Goal: Navigation & Orientation: Find specific page/section

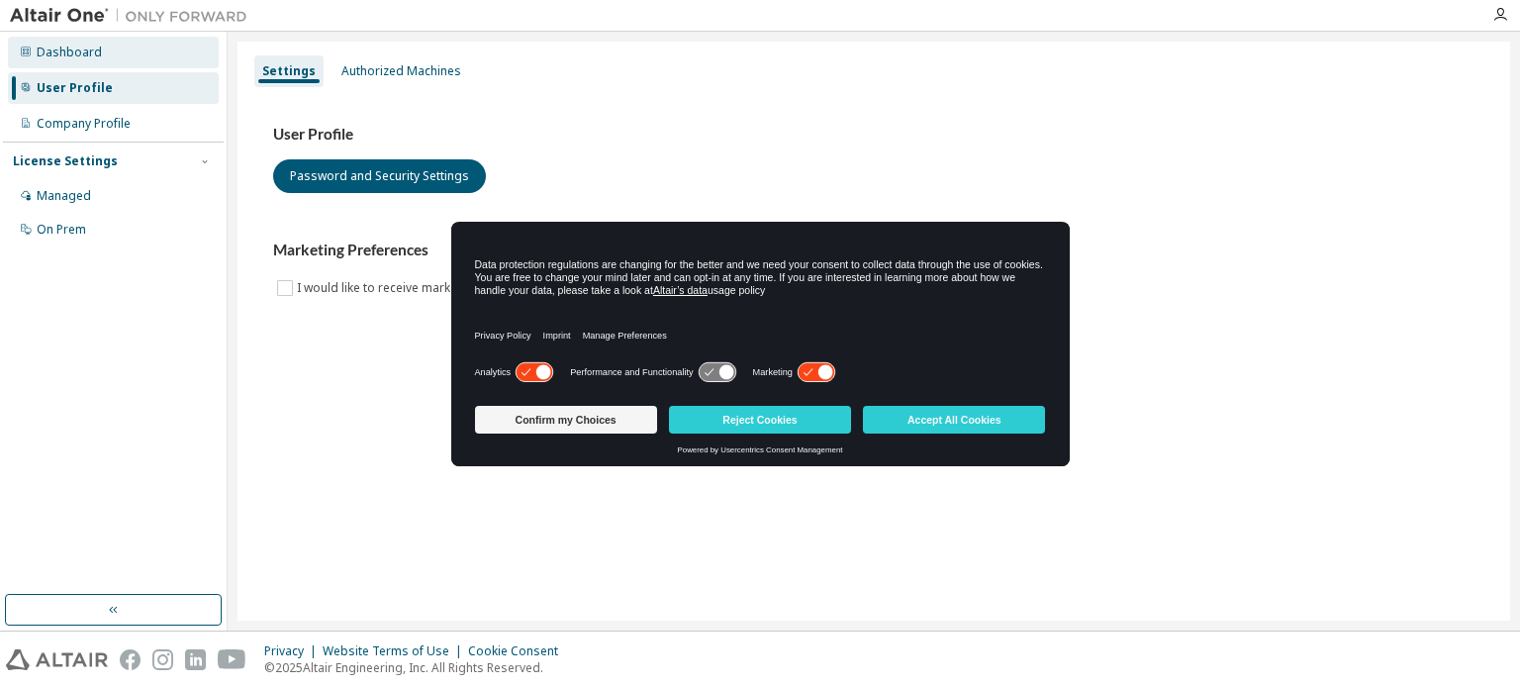
click at [70, 46] on div "Dashboard" at bounding box center [69, 53] width 65 height 16
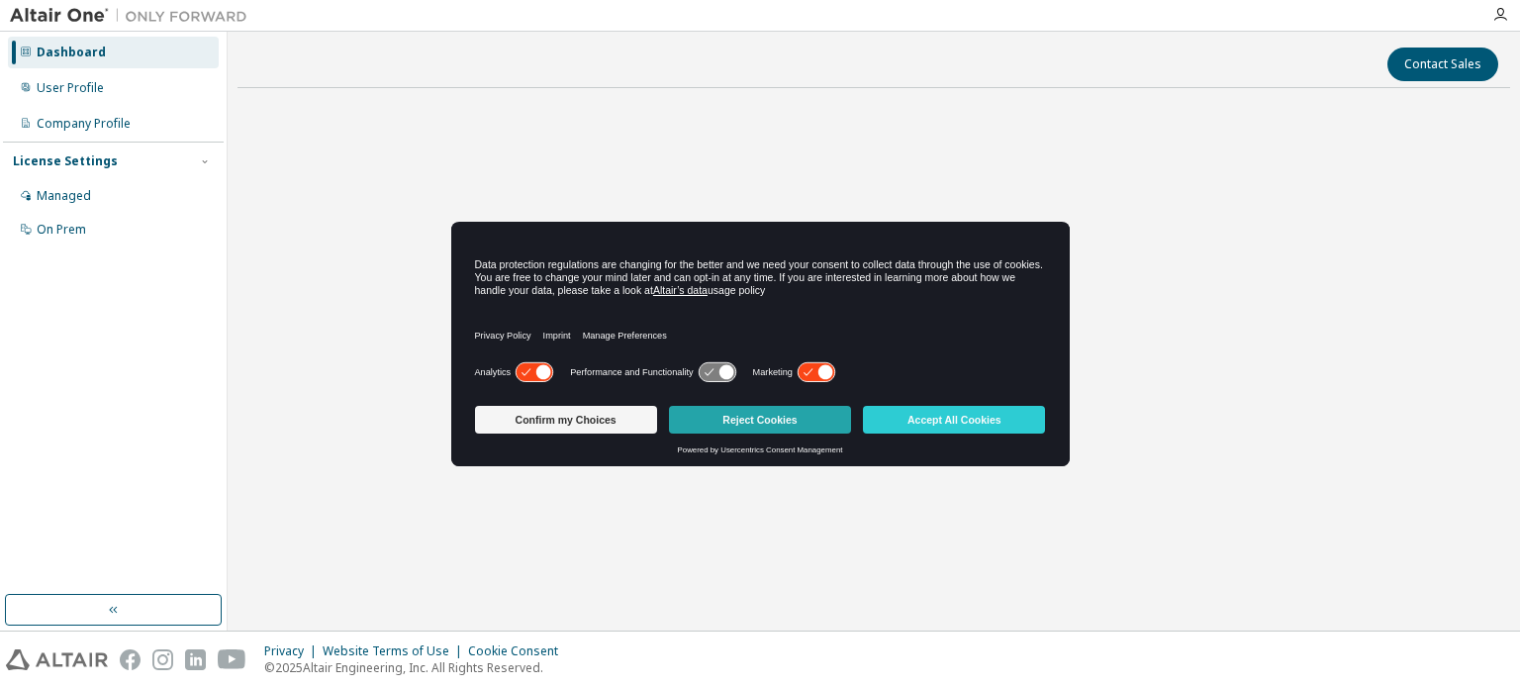
click at [734, 423] on button "Reject Cookies" at bounding box center [760, 420] width 182 height 28
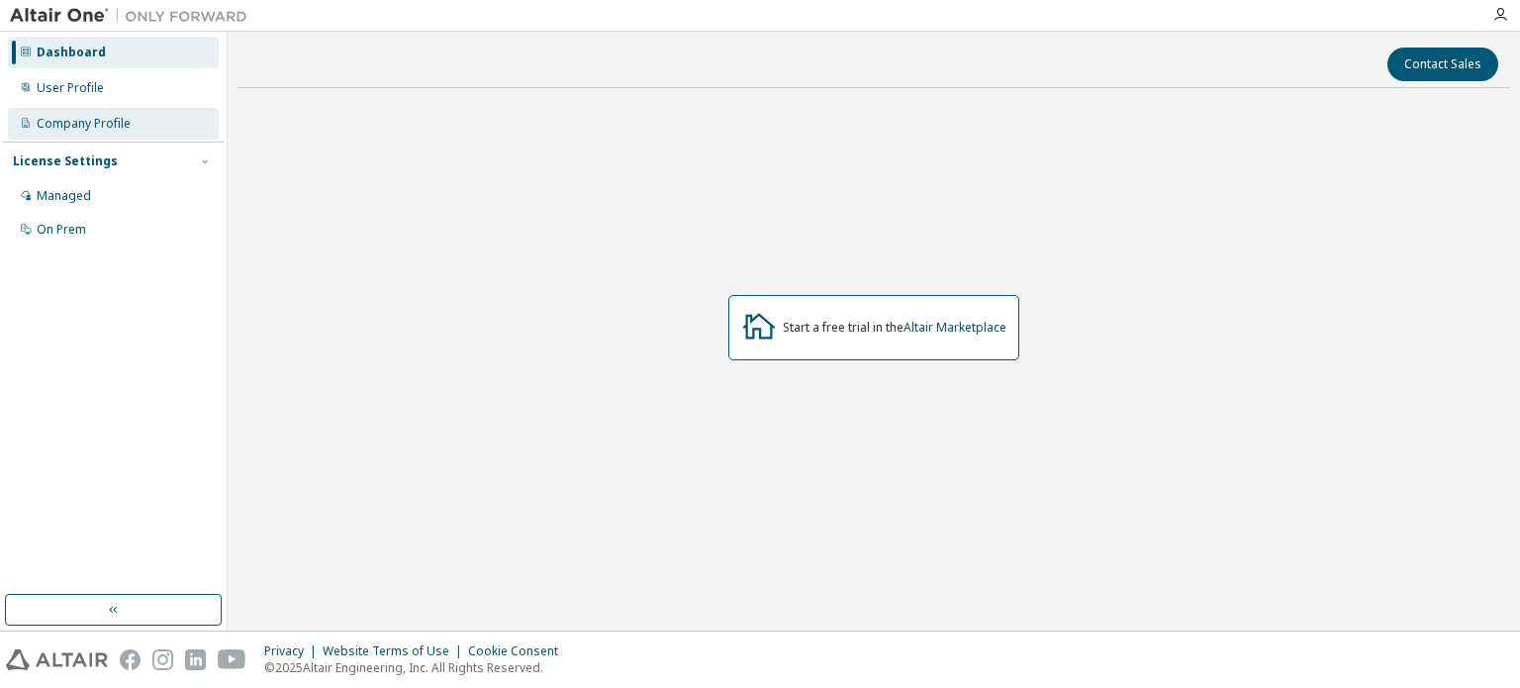
click at [99, 117] on div "Company Profile" at bounding box center [84, 124] width 94 height 16
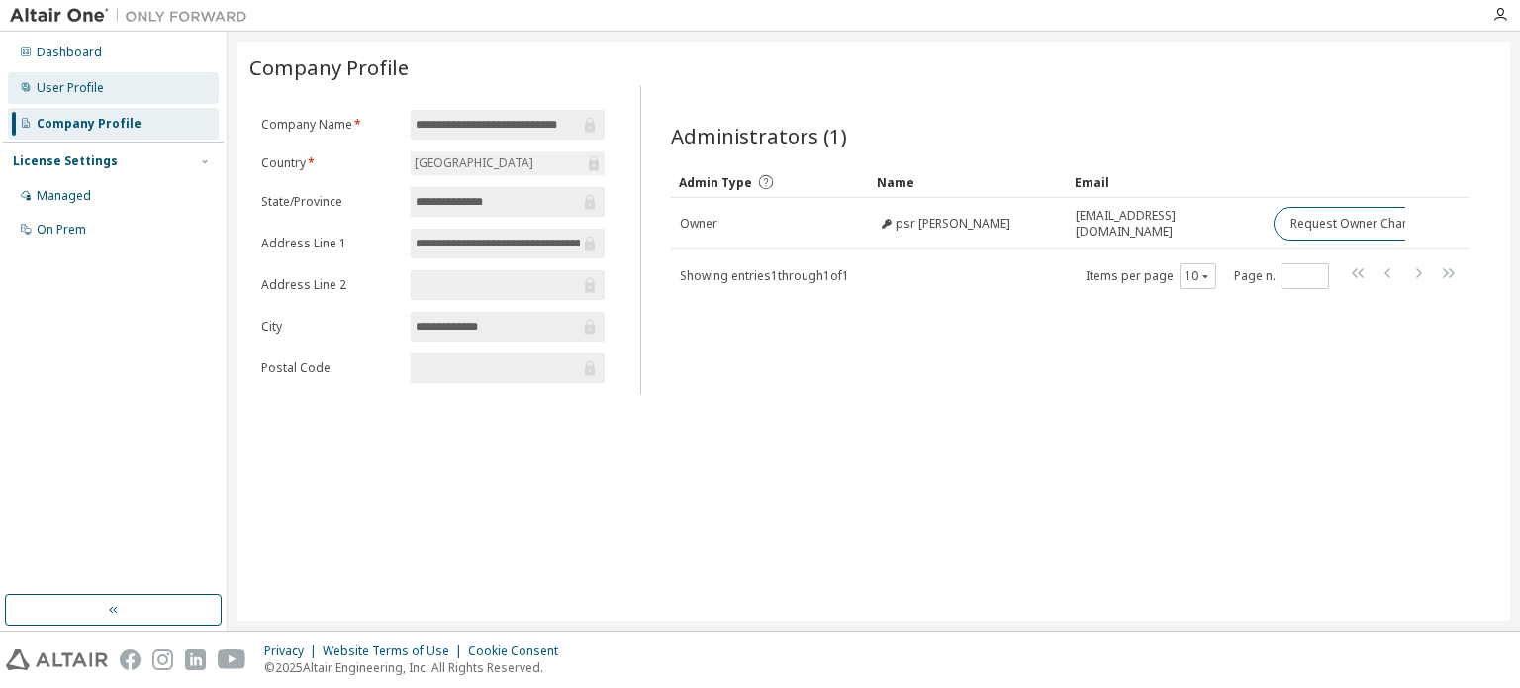
click at [91, 88] on div "User Profile" at bounding box center [70, 88] width 67 height 16
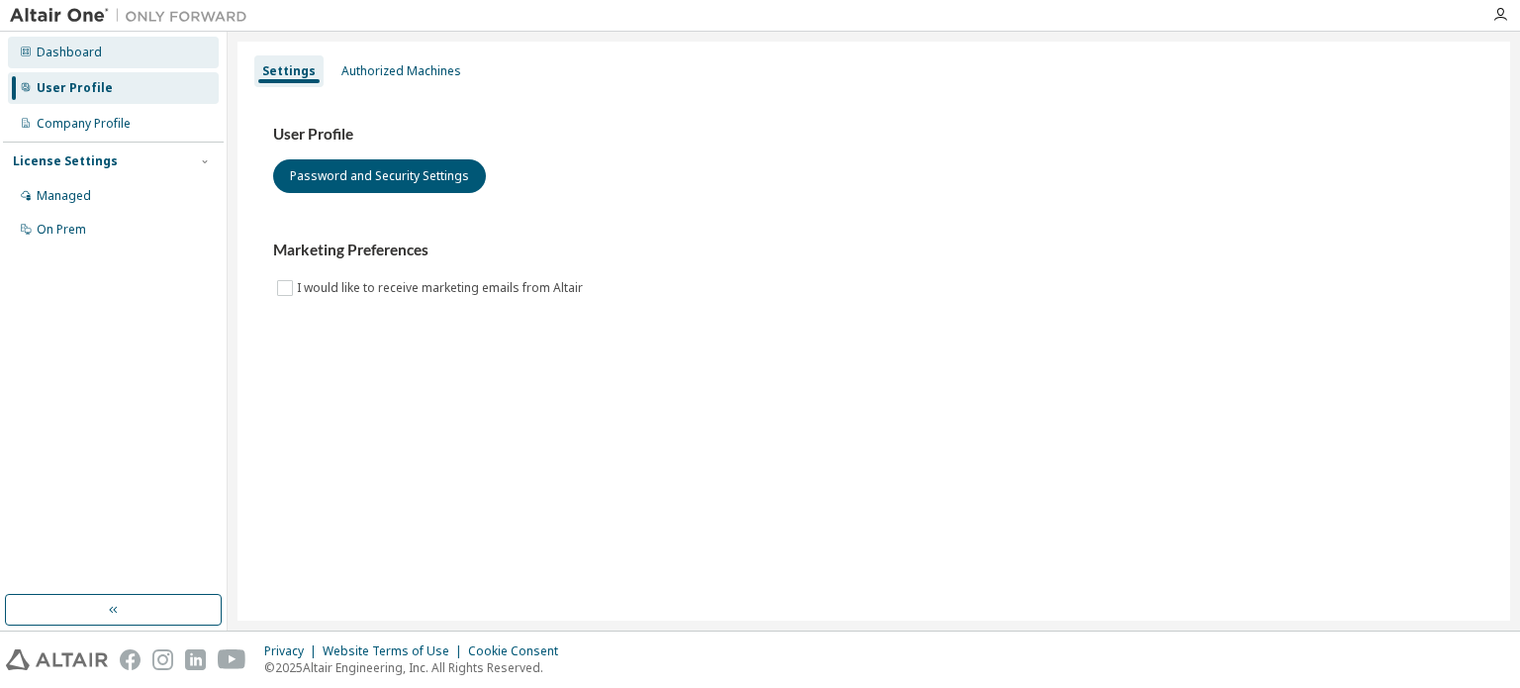
click at [119, 55] on div "Dashboard" at bounding box center [113, 53] width 211 height 32
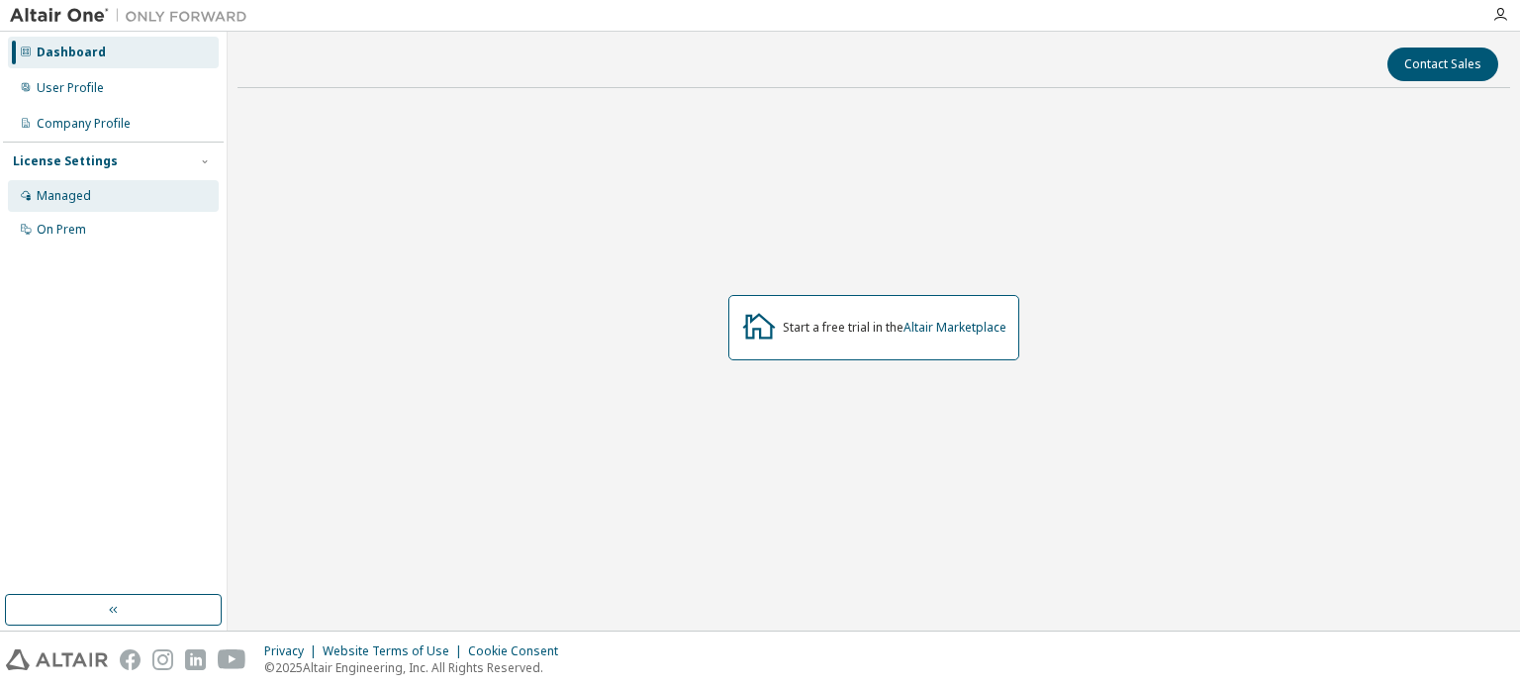
click at [107, 190] on div "Managed" at bounding box center [113, 196] width 211 height 32
